Goal: Find specific page/section: Find specific page/section

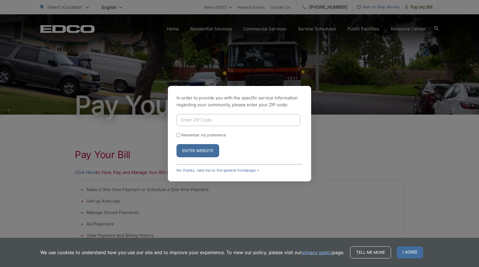
click at [210, 119] on input "Enter ZIP Code" at bounding box center [239, 120] width 124 height 12
type input "92021"
click at [201, 149] on button "Enter Website" at bounding box center [198, 150] width 43 height 13
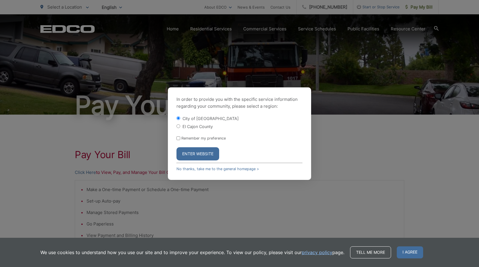
click at [205, 154] on button "Enter Website" at bounding box center [198, 153] width 43 height 13
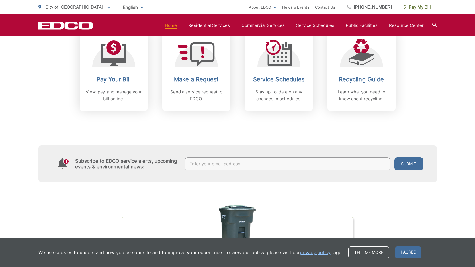
scroll to position [229, 0]
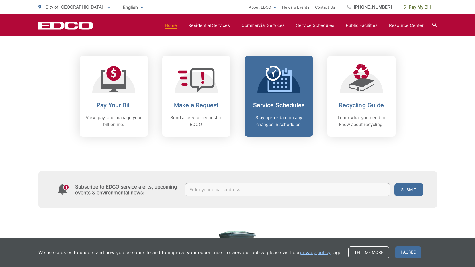
click at [269, 110] on div "Service Schedules Stay up-to-date on any changes in schedules." at bounding box center [279, 115] width 57 height 26
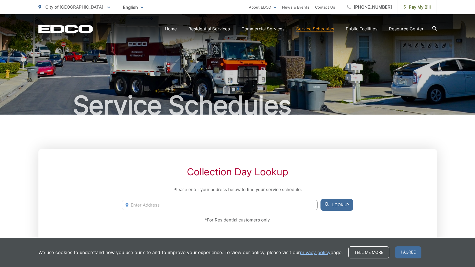
click at [197, 204] on input "Enter Address" at bounding box center [220, 205] width 196 height 11
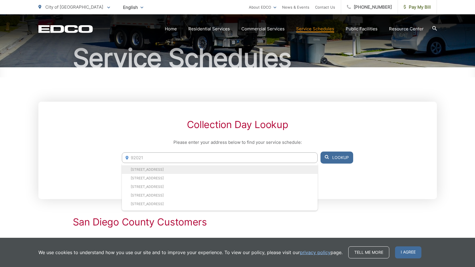
scroll to position [57, 0]
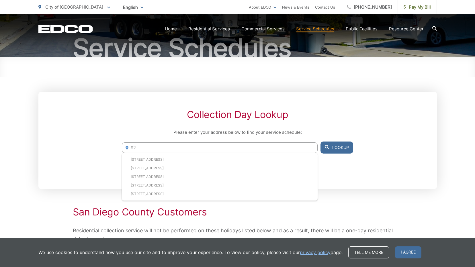
type input "9"
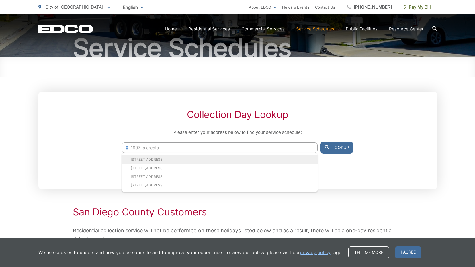
click at [193, 160] on li "1997 La Cresta Road, El Cajon, CA, 92021" at bounding box center [220, 159] width 196 height 9
type input "1997 La Cresta Road, El Cajon, CA, 92021"
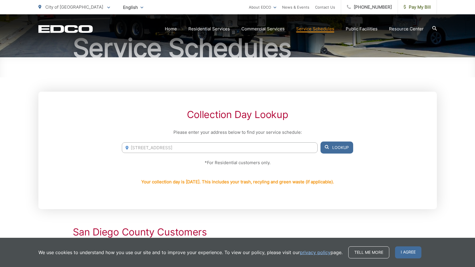
click at [332, 149] on button "Lookup" at bounding box center [337, 148] width 33 height 12
click at [338, 148] on button "Lookup" at bounding box center [337, 148] width 33 height 12
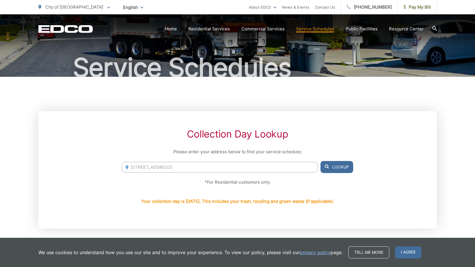
scroll to position [0, 0]
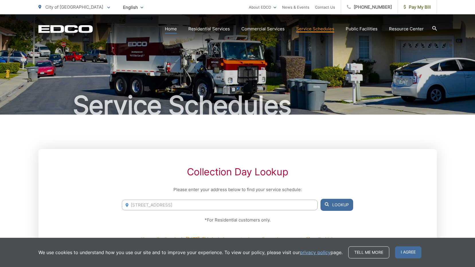
click at [177, 28] on link "Home" at bounding box center [171, 29] width 12 height 7
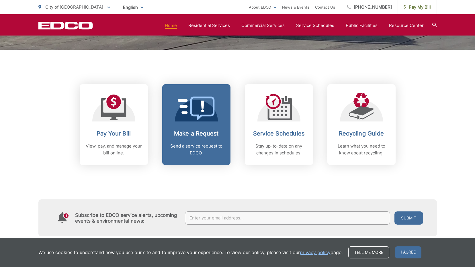
scroll to position [201, 0]
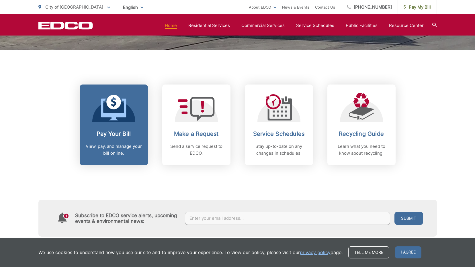
click at [116, 115] on icon at bounding box center [113, 110] width 25 height 22
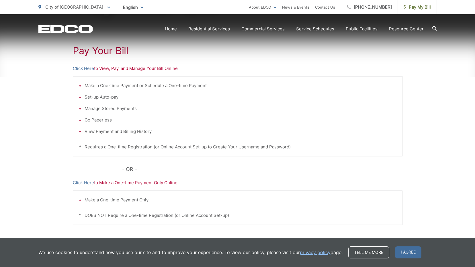
scroll to position [115, 0]
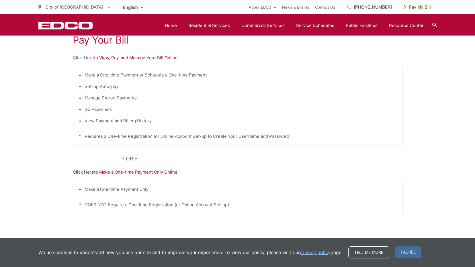
click at [87, 173] on link "Click Here" at bounding box center [83, 172] width 21 height 7
